Goal: Check status: Check status

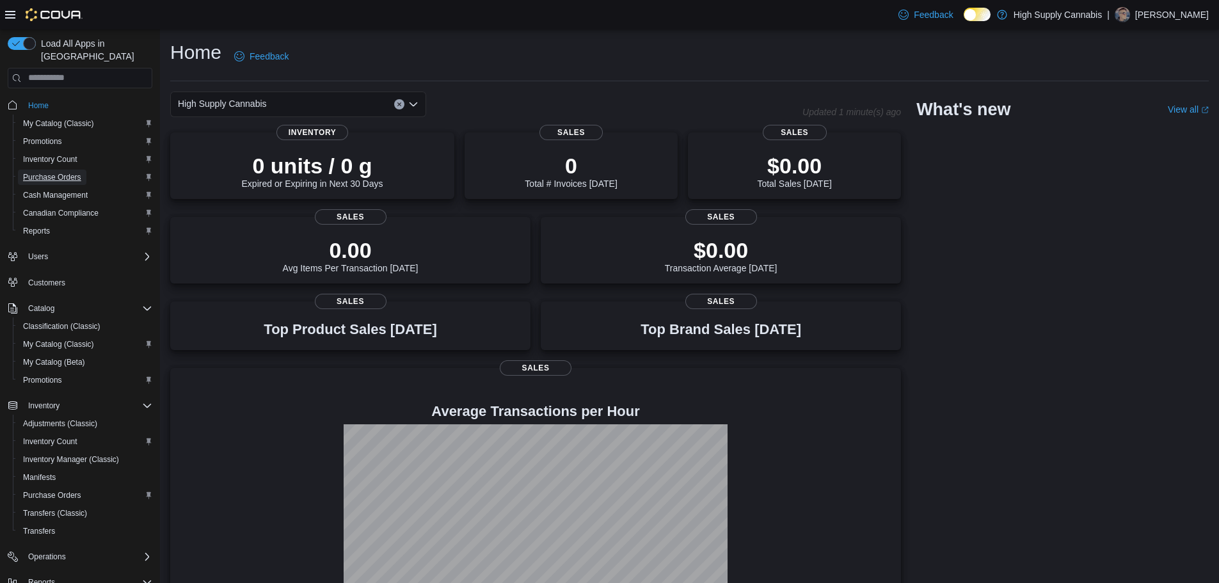
click at [51, 182] on span "Purchase Orders" at bounding box center [52, 177] width 58 height 10
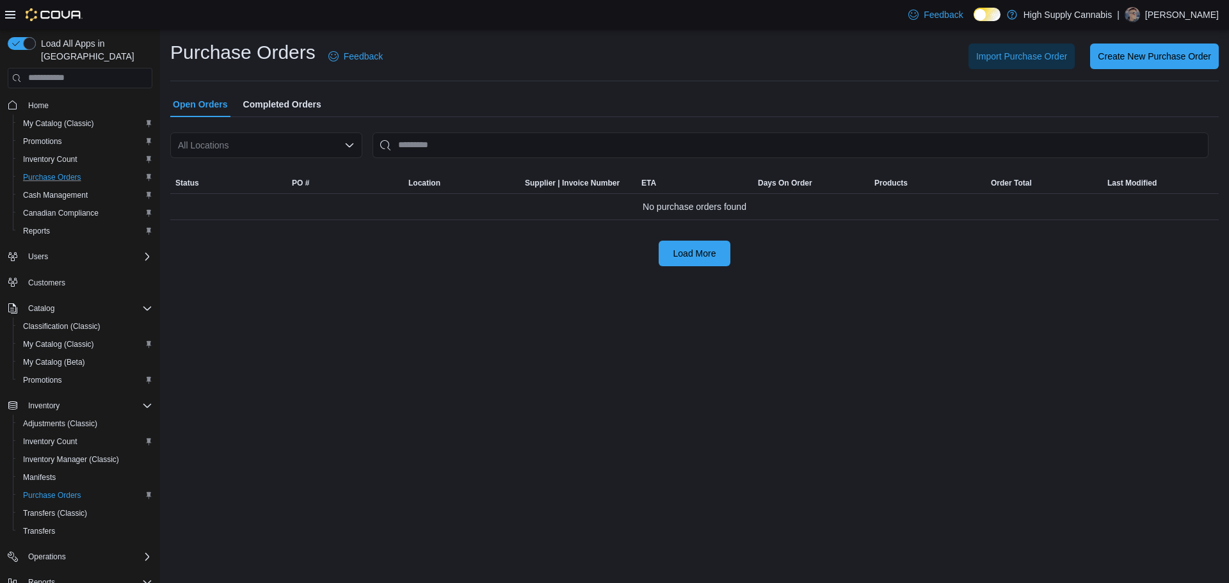
click at [284, 102] on span "Completed Orders" at bounding box center [282, 105] width 78 height 26
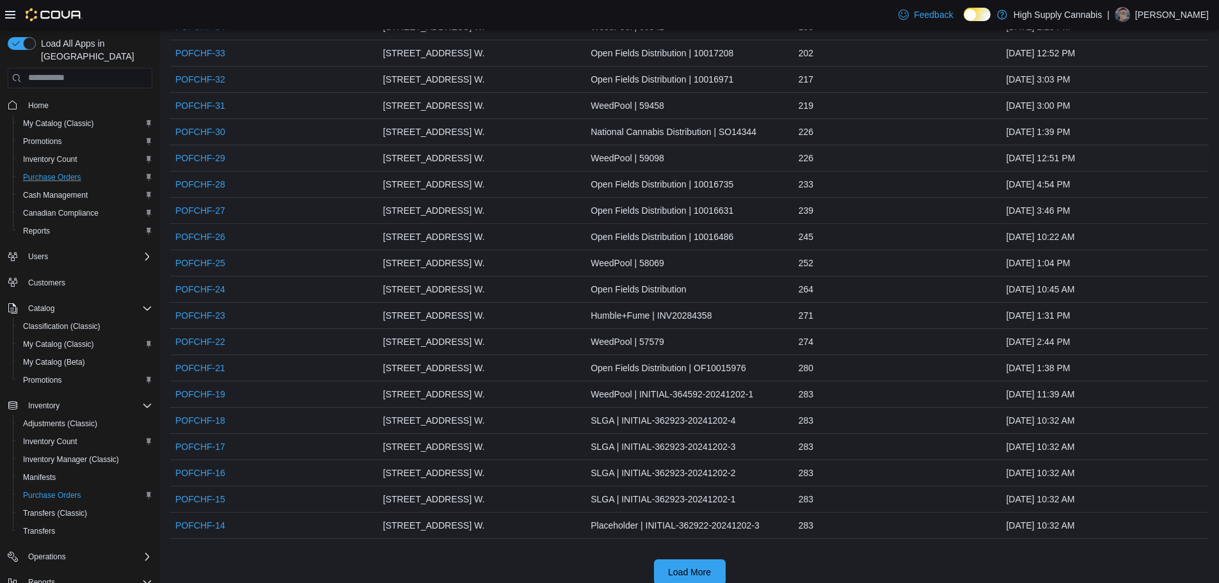
scroll to position [979, 0]
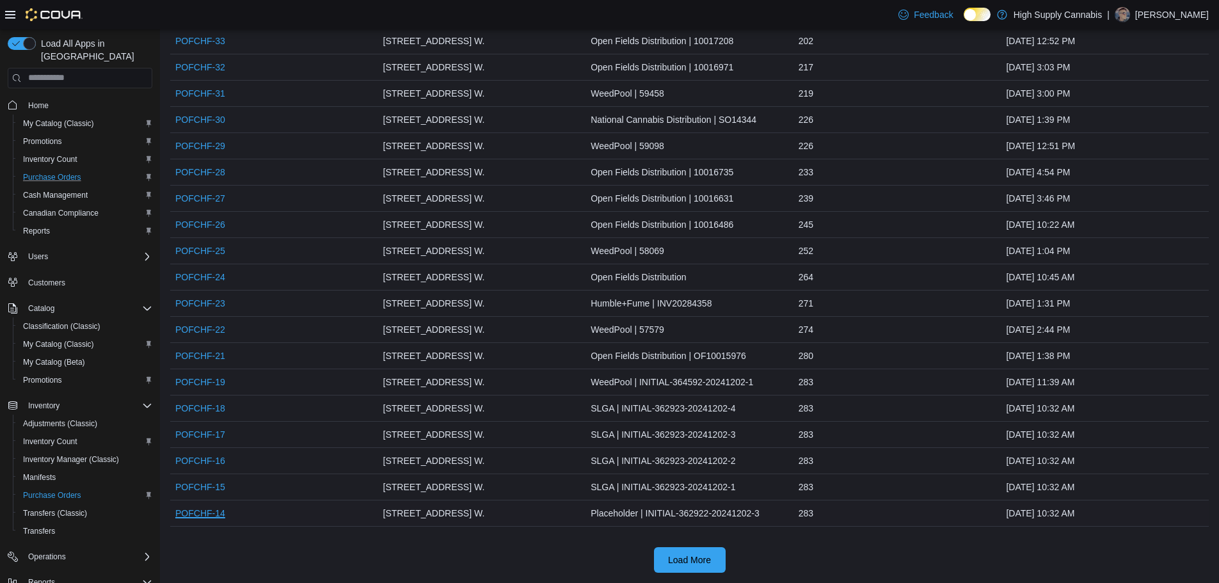
click at [207, 514] on link "POFCHF-14" at bounding box center [200, 513] width 50 height 15
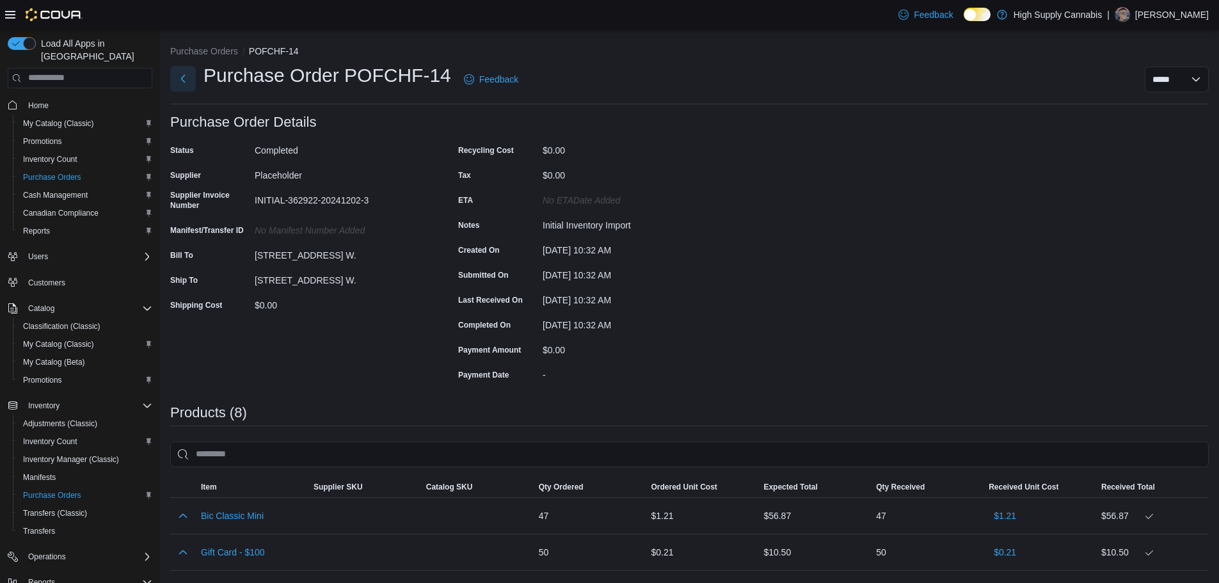
click at [183, 74] on button "Next" at bounding box center [183, 79] width 26 height 26
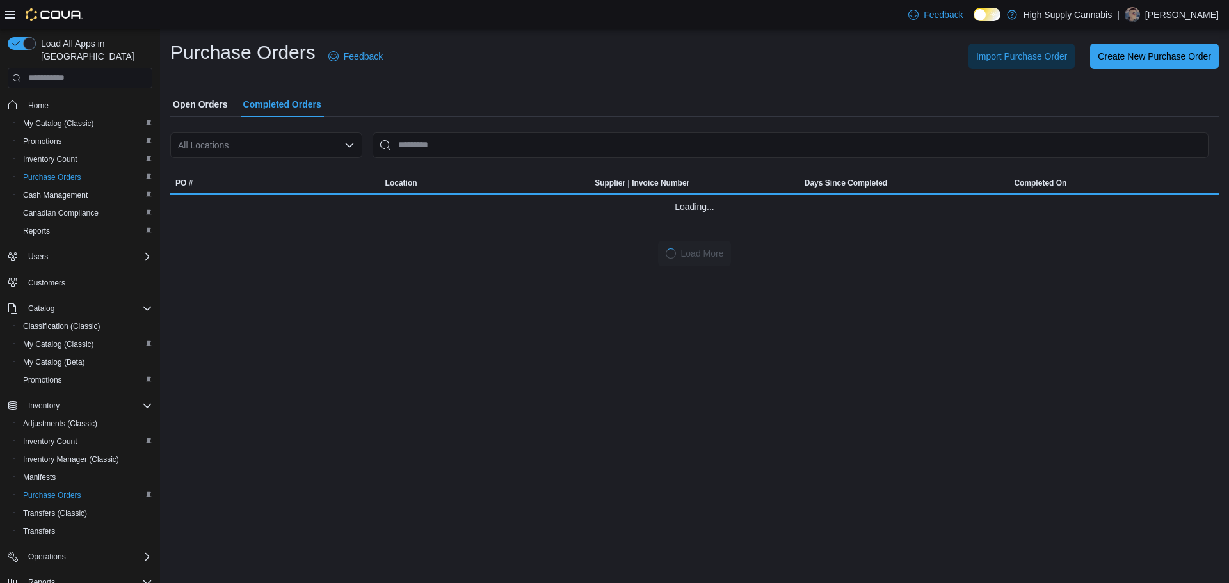
click at [276, 104] on span "Completed Orders" at bounding box center [282, 105] width 78 height 26
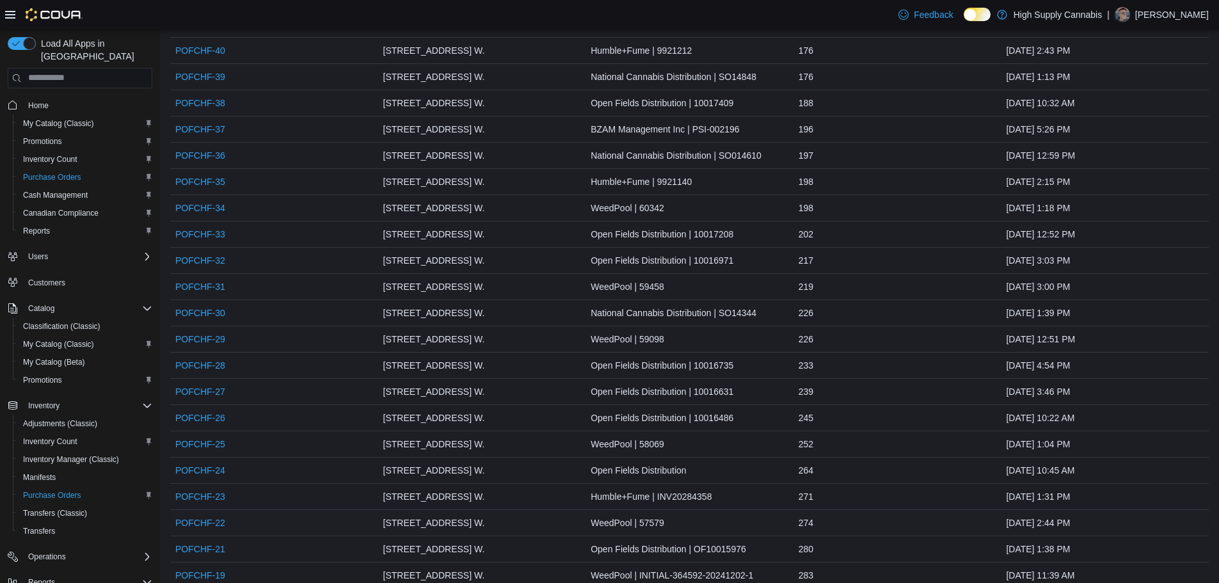
scroll to position [979, 0]
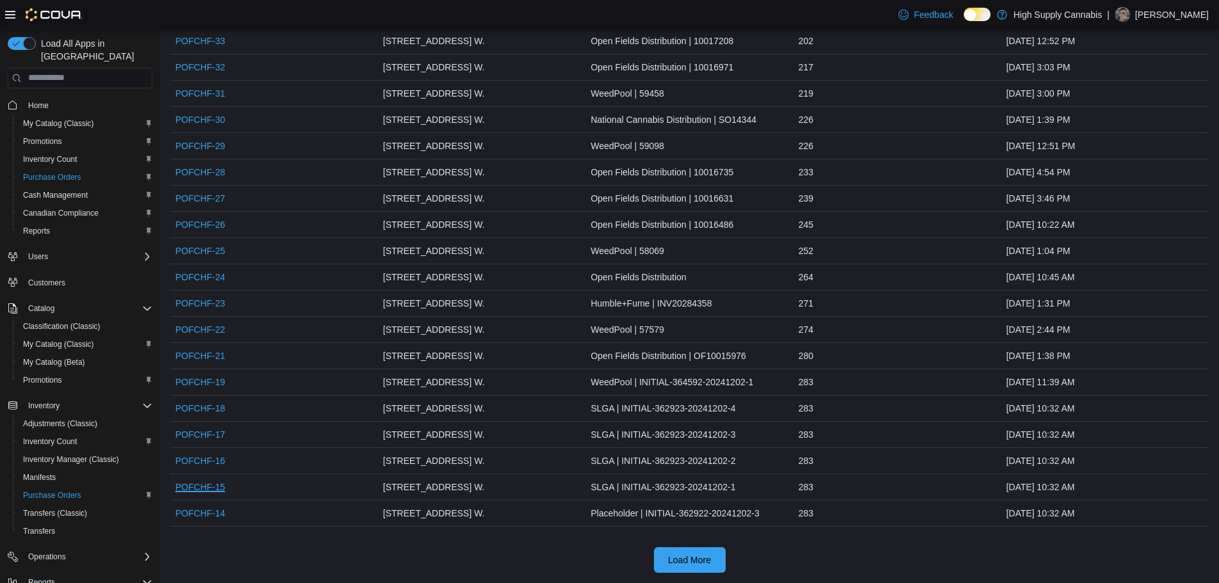
click at [207, 486] on link "POFCHF-15" at bounding box center [200, 486] width 50 height 15
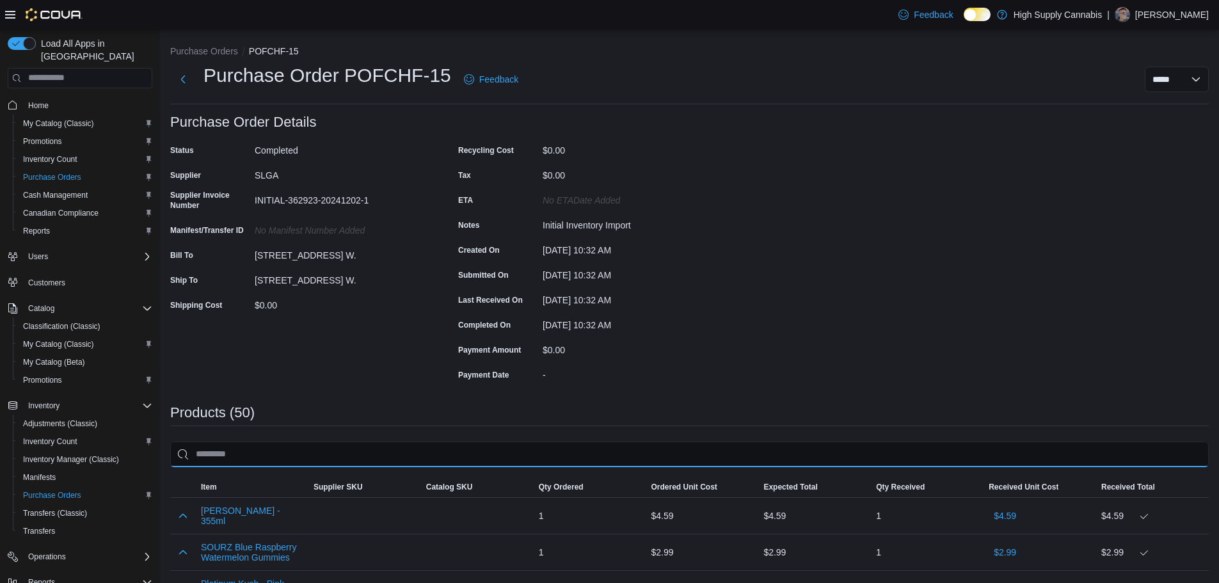
click at [355, 456] on input "search" at bounding box center [689, 455] width 1039 height 26
type input "*"
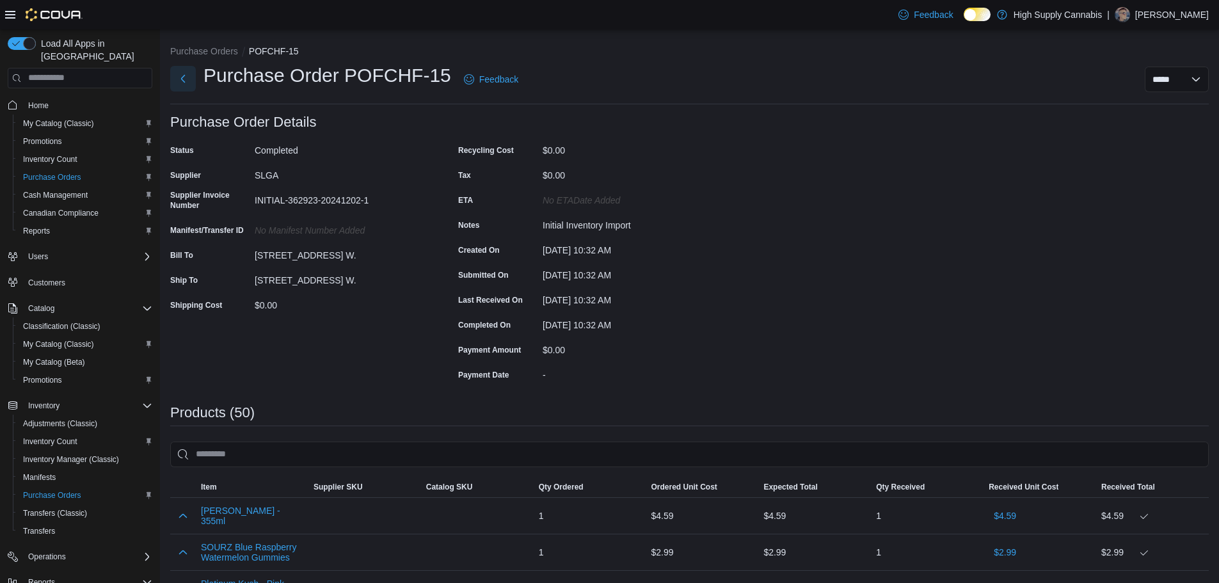
click at [186, 79] on button "Next" at bounding box center [183, 79] width 26 height 26
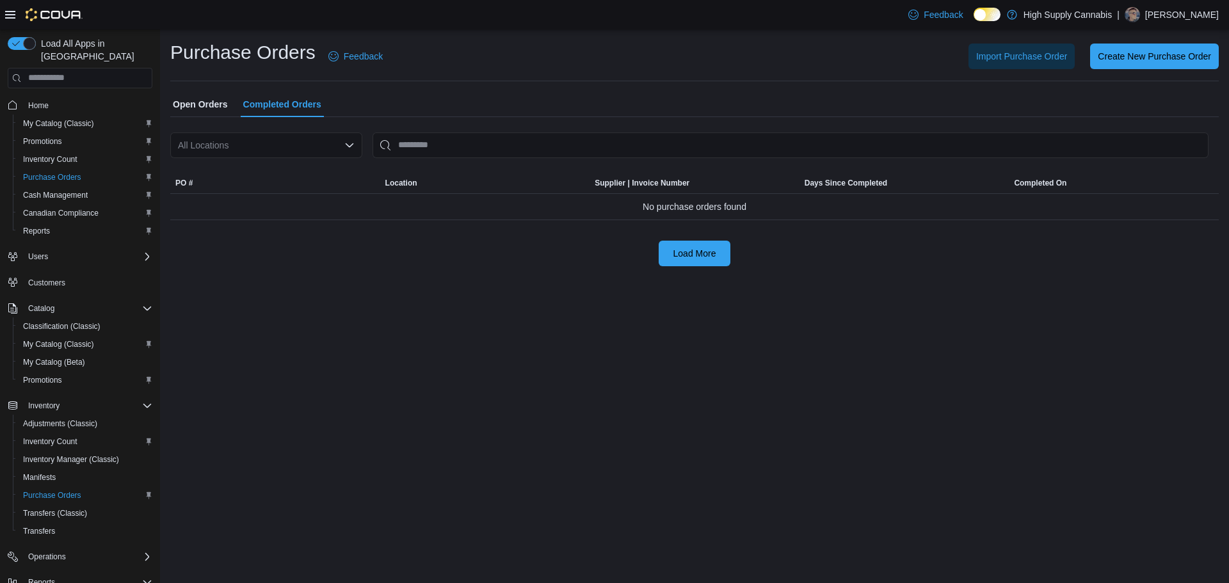
click at [296, 105] on span "Completed Orders" at bounding box center [282, 105] width 78 height 26
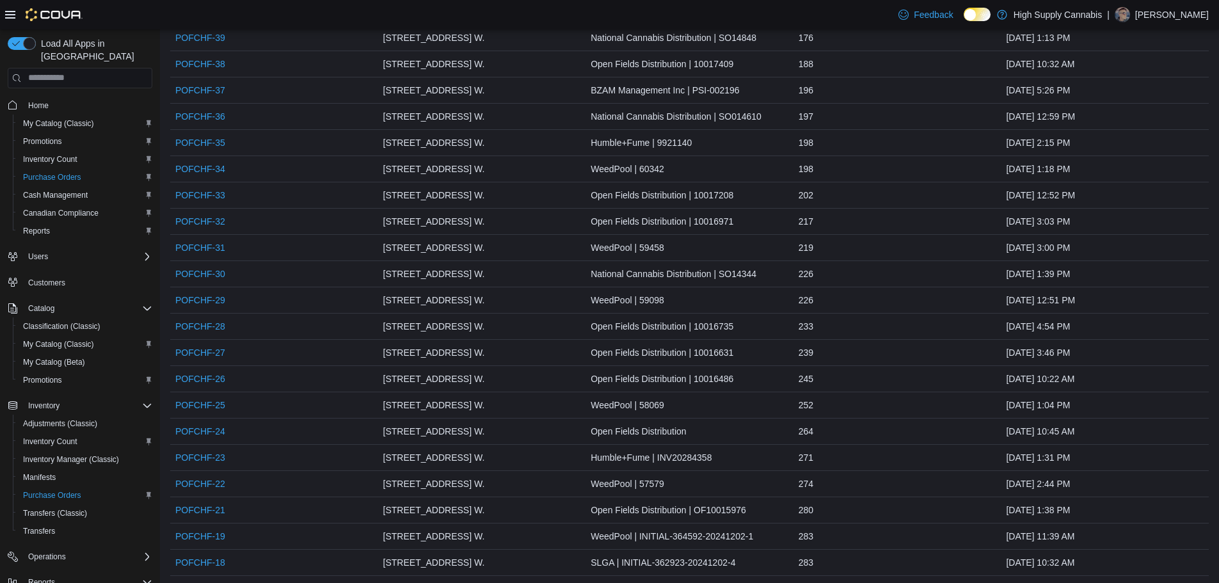
scroll to position [979, 0]
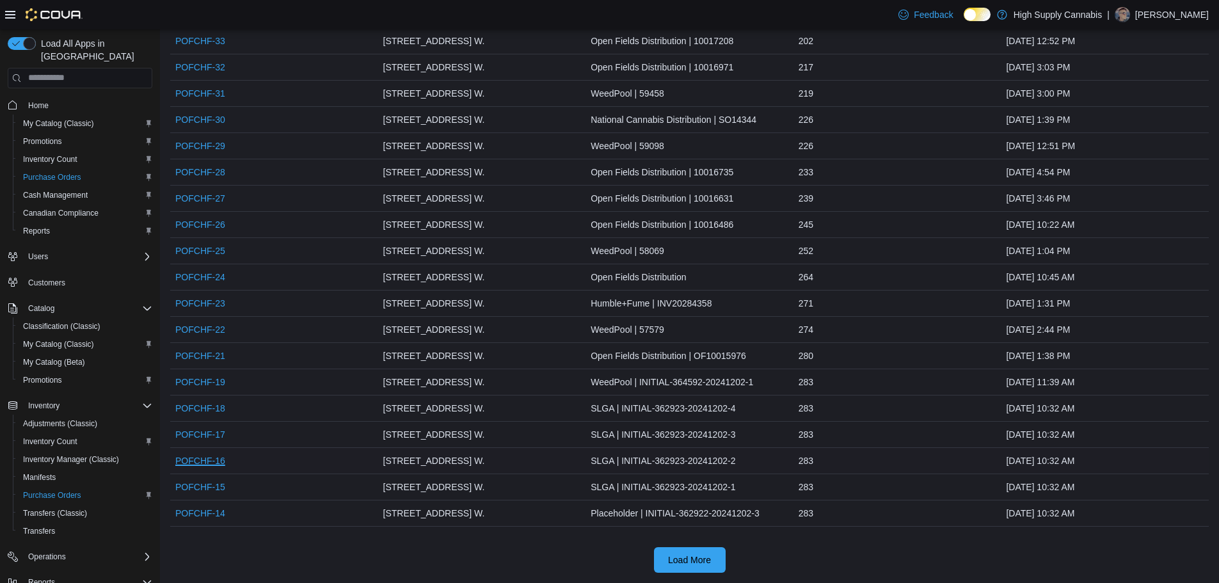
click at [216, 458] on link "POFCHF-16" at bounding box center [200, 460] width 50 height 15
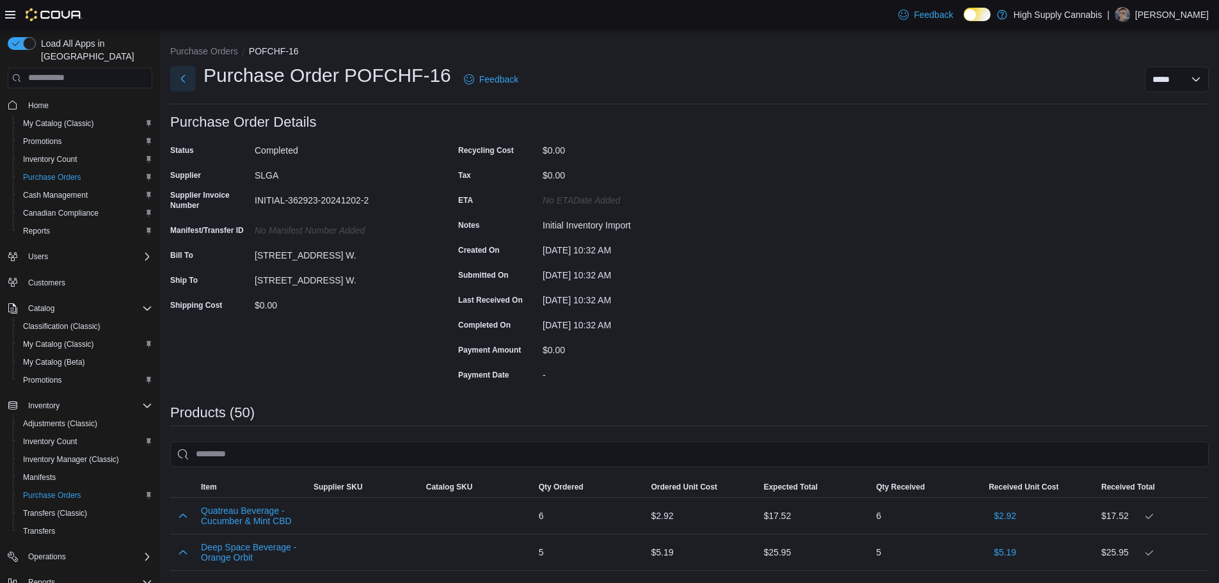
click at [179, 81] on button "Next" at bounding box center [183, 79] width 26 height 26
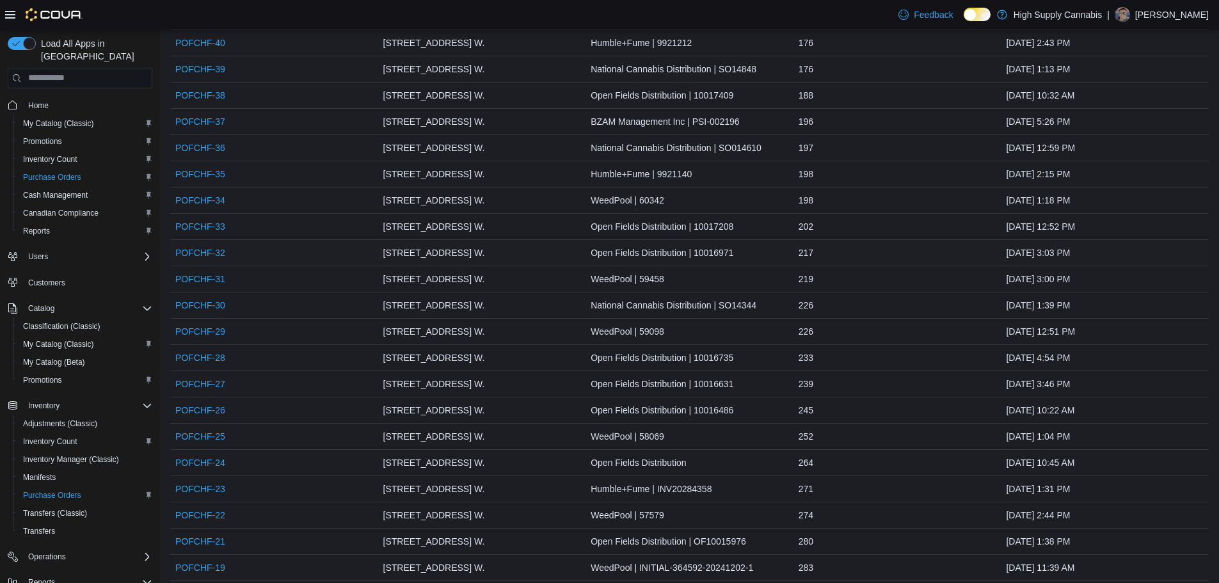
scroll to position [979, 0]
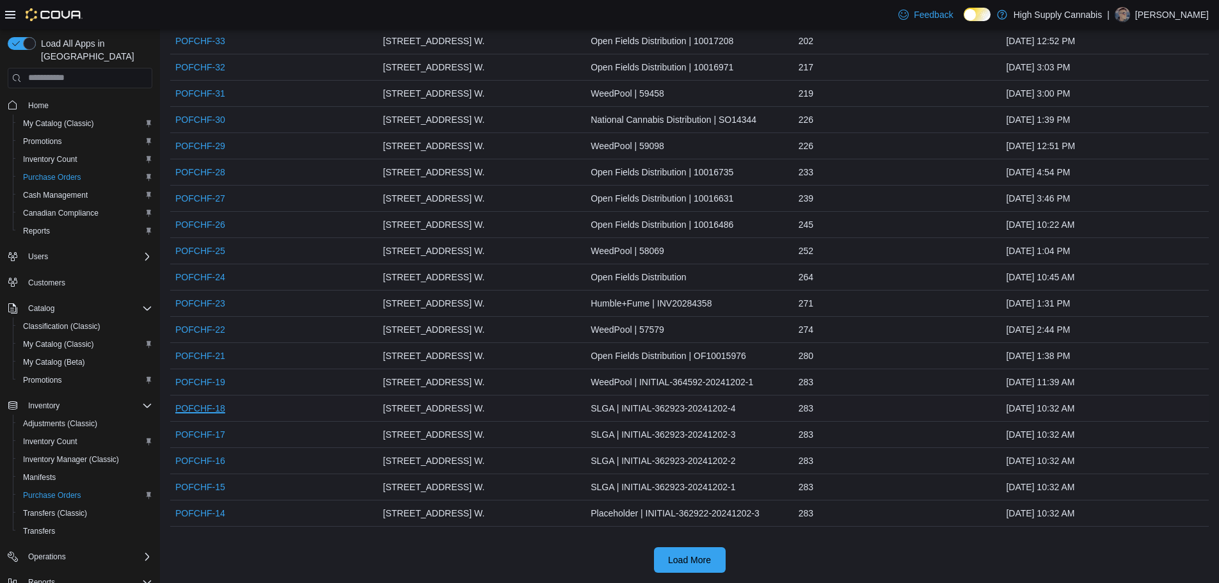
click at [220, 408] on link "POFCHF-18" at bounding box center [200, 408] width 50 height 15
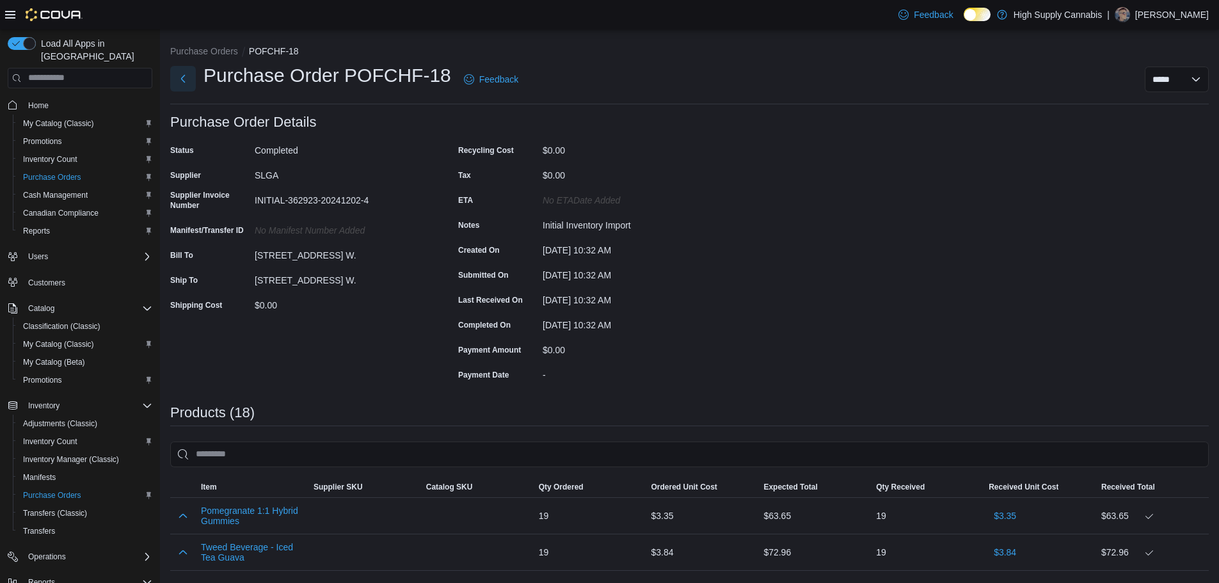
click at [186, 79] on button "Next" at bounding box center [183, 79] width 26 height 26
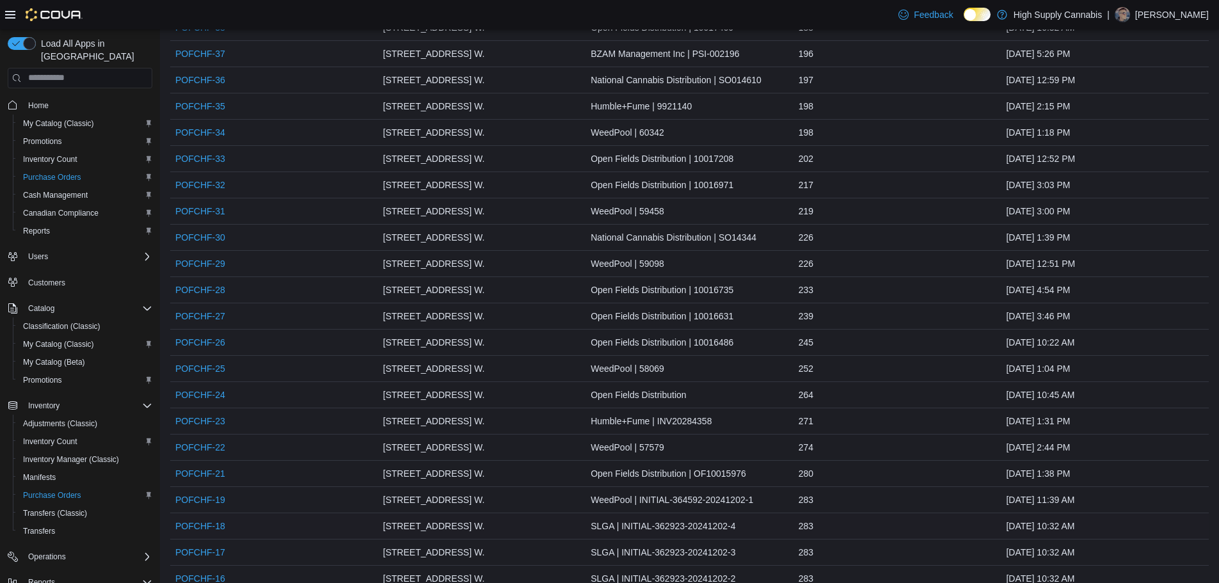
scroll to position [979, 0]
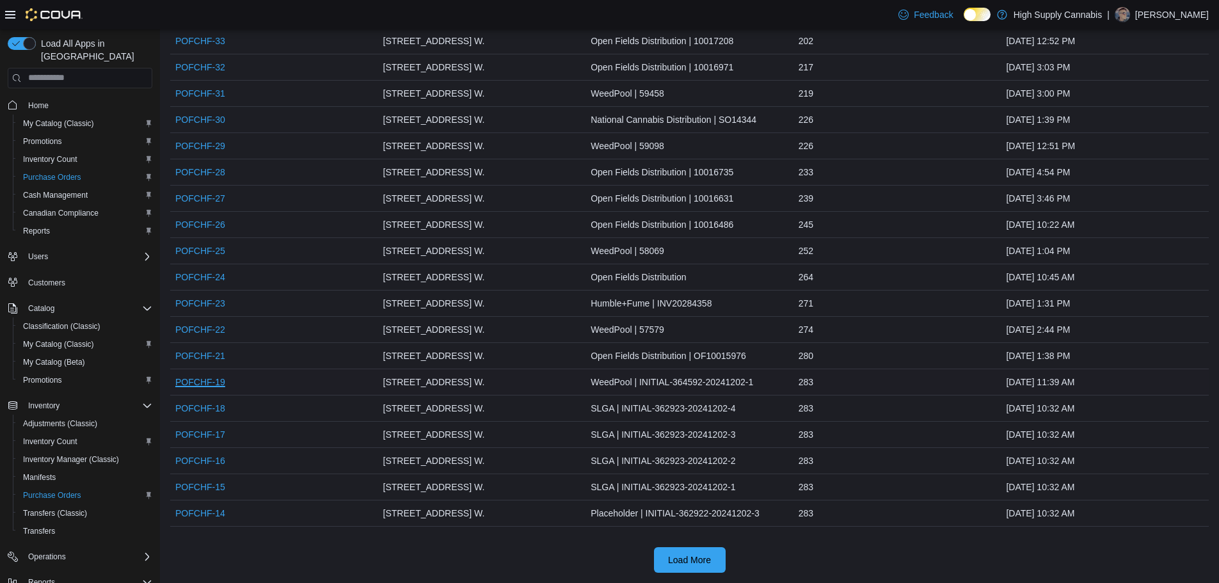
click at [202, 383] on link "POFCHF-19" at bounding box center [200, 381] width 50 height 15
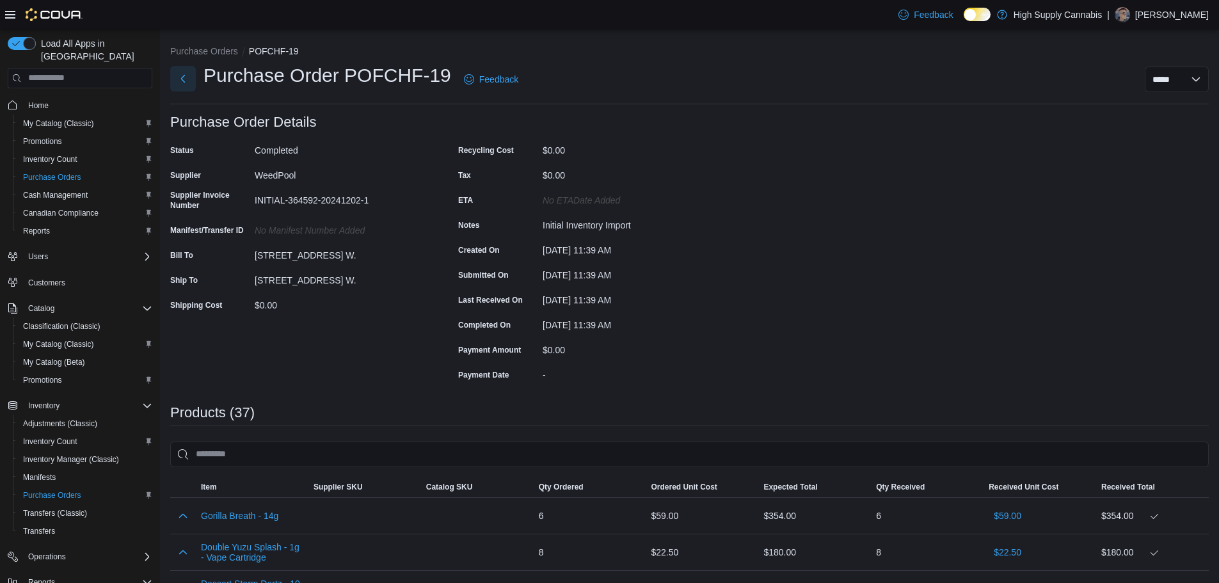
click at [184, 77] on button "Next" at bounding box center [183, 79] width 26 height 26
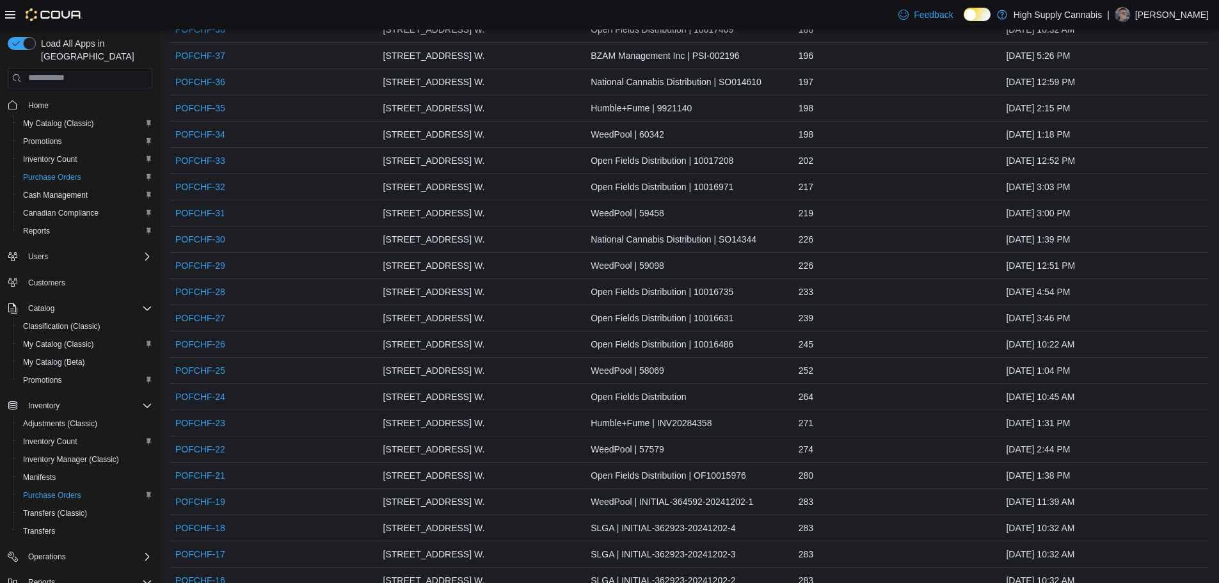
scroll to position [979, 0]
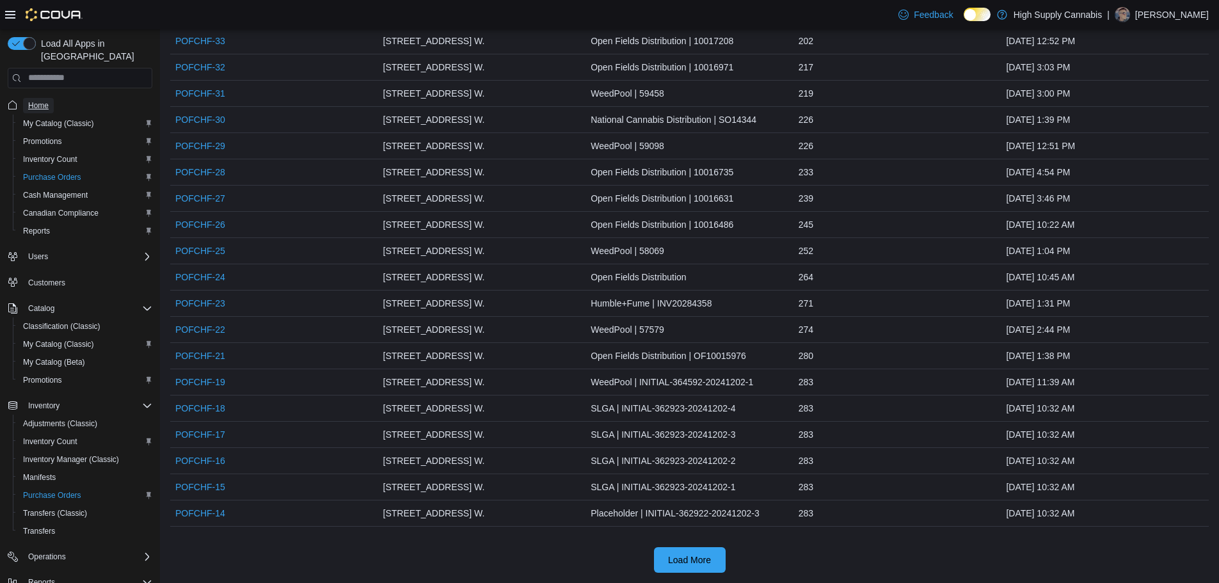
click at [40, 106] on span "Home" at bounding box center [38, 105] width 20 height 10
